Goal: Check status: Check status

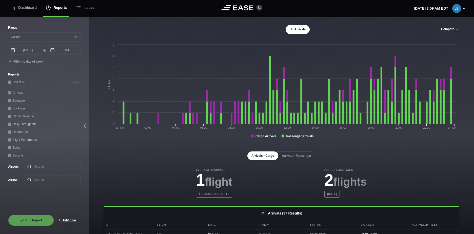
select select "0"
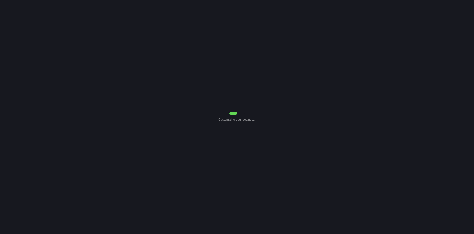
select select "0"
